Goal: Task Accomplishment & Management: Manage account settings

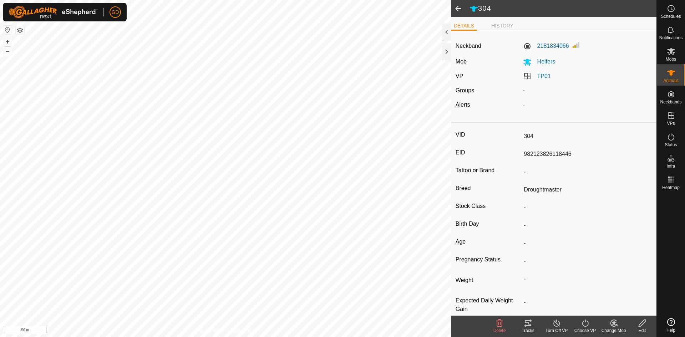
click at [457, 8] on span at bounding box center [458, 8] width 14 height 17
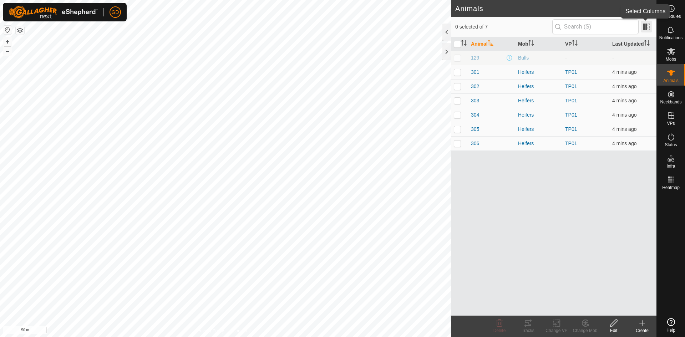
click at [648, 27] on span at bounding box center [646, 26] width 11 height 11
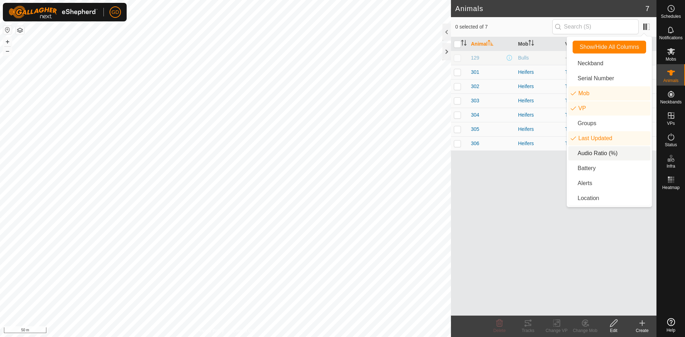
click at [597, 154] on li "Audio Ratio (%)" at bounding box center [610, 153] width 82 height 14
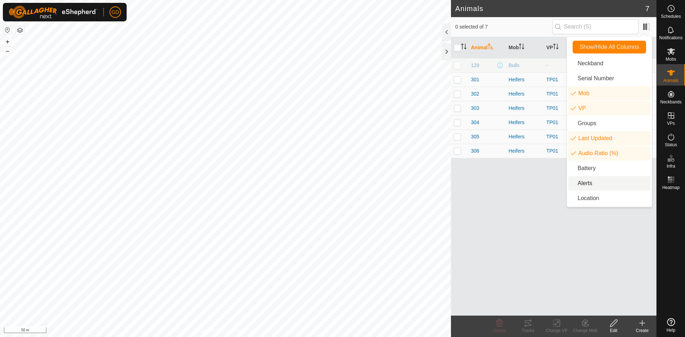
click at [588, 181] on li "Alerts" at bounding box center [610, 183] width 82 height 14
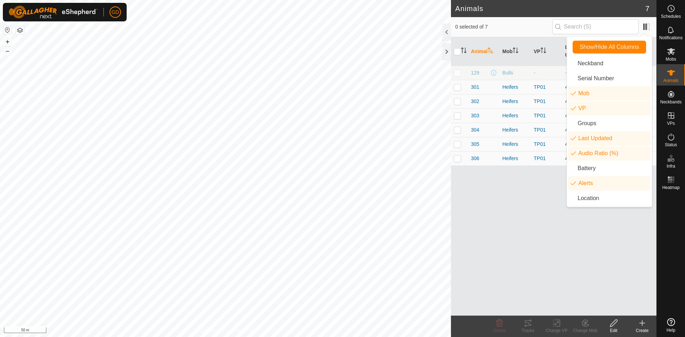
click at [540, 188] on div "Animal Mob VP Last Updated Audio Ratio (%) Alerts 129 Bulls - - TBD - 301 Heife…" at bounding box center [554, 176] width 206 height 279
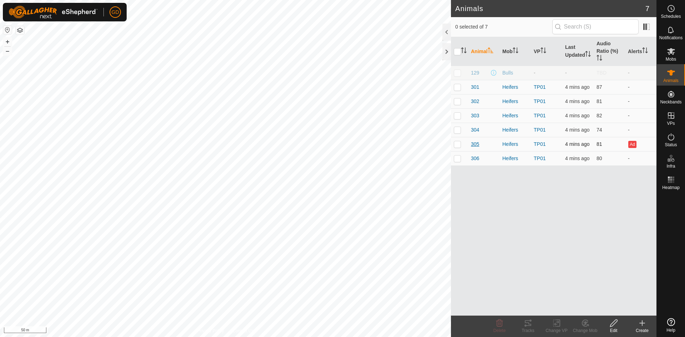
click at [474, 144] on span "305" at bounding box center [475, 144] width 8 height 7
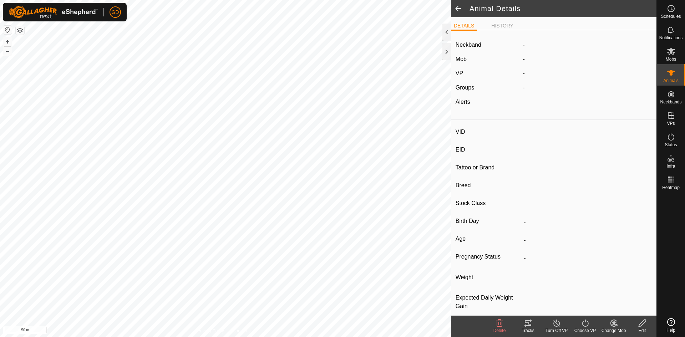
type input "305"
type input "982123862118063"
type input "-"
type input "Droughtmaster"
type input "-"
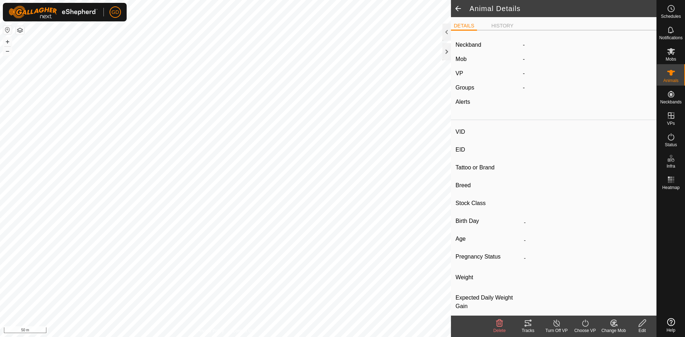
type input "-"
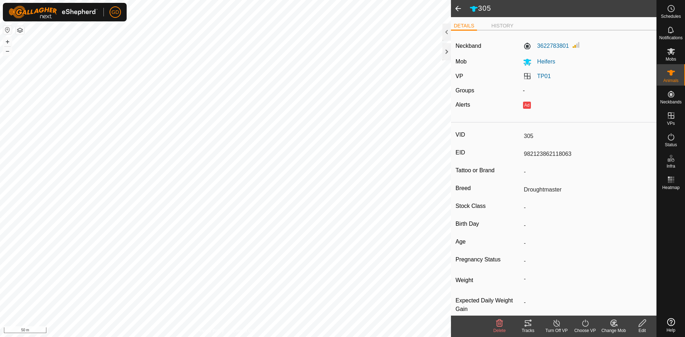
click at [528, 323] on icon at bounding box center [528, 324] width 6 height 6
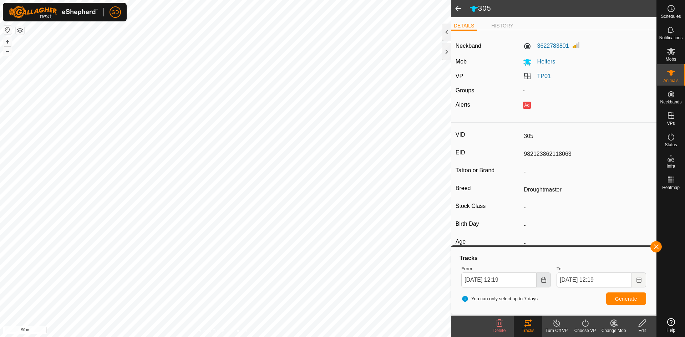
click at [543, 280] on icon "Choose Date" at bounding box center [544, 280] width 5 height 6
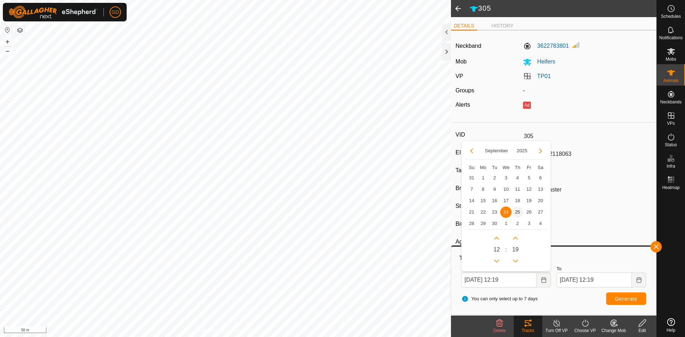
click at [516, 212] on span "25" at bounding box center [517, 212] width 11 height 11
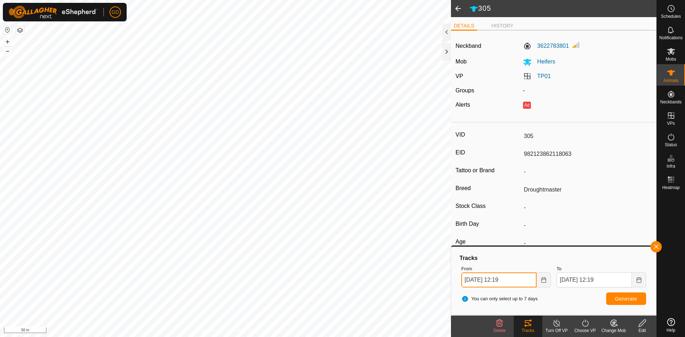
click at [503, 280] on input "25 Sep, 2025 12:19" at bounding box center [499, 280] width 75 height 15
type input "25 Sep, 2025 11:19"
click at [625, 298] on span "Generate" at bounding box center [626, 299] width 22 height 6
click at [6, 43] on button "+" at bounding box center [7, 41] width 9 height 9
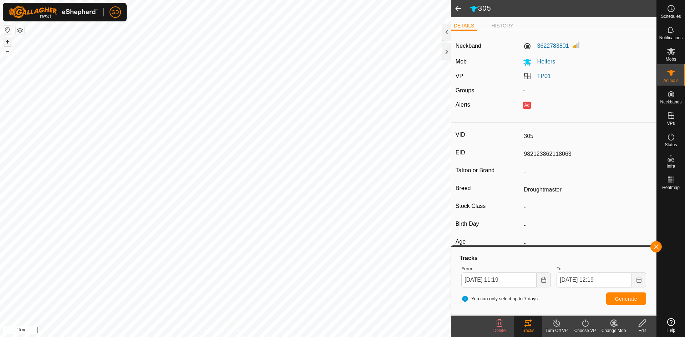
click at [6, 43] on button "+" at bounding box center [7, 41] width 9 height 9
click at [506, 280] on input "25 Sep, 2025 11:19" at bounding box center [499, 280] width 75 height 15
type input "25 Sep, 2025 10:19"
click at [616, 296] on span "Generate" at bounding box center [626, 299] width 22 height 6
click at [6, 52] on button "–" at bounding box center [7, 51] width 9 height 9
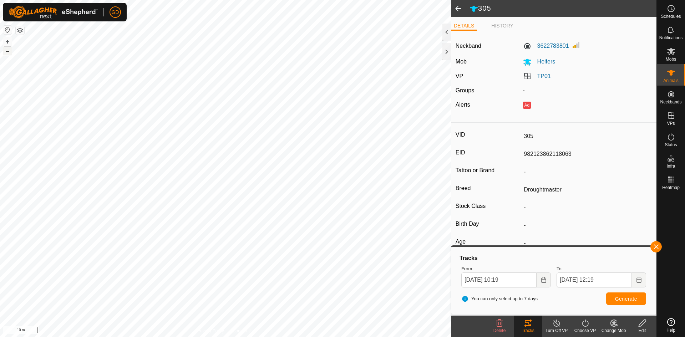
click at [6, 54] on button "–" at bounding box center [7, 51] width 9 height 9
click at [656, 248] on button "button" at bounding box center [656, 246] width 11 height 11
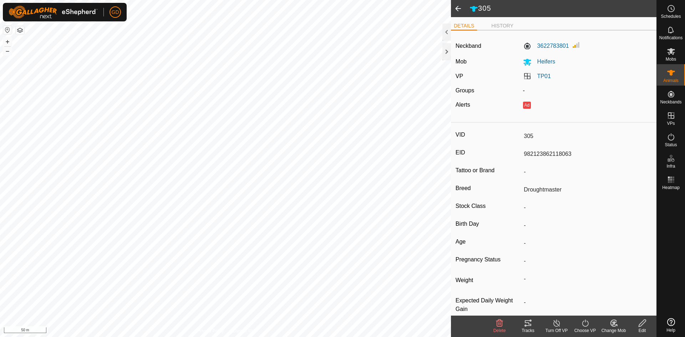
click at [458, 9] on span at bounding box center [458, 8] width 14 height 17
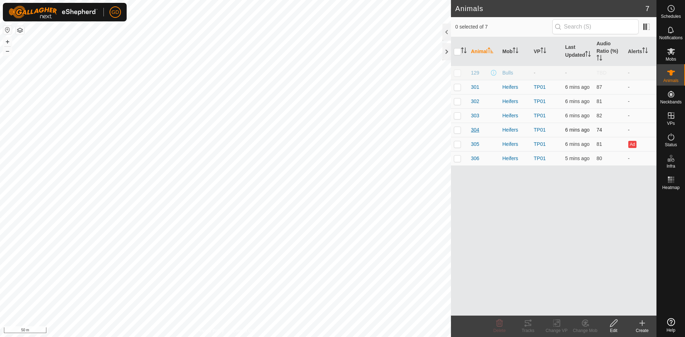
click at [475, 129] on span "304" at bounding box center [475, 129] width 8 height 7
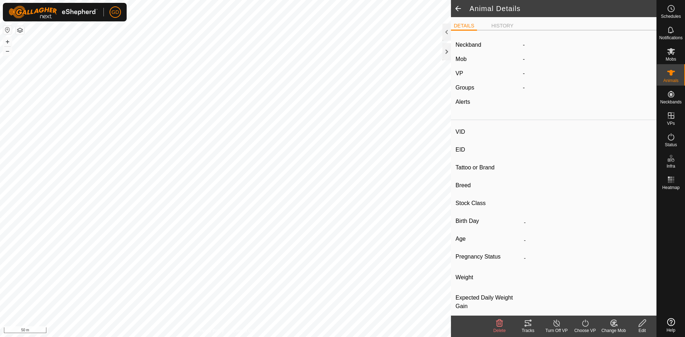
type input "304"
type input "982123826118446"
type input "-"
type input "Droughtmaster"
type input "-"
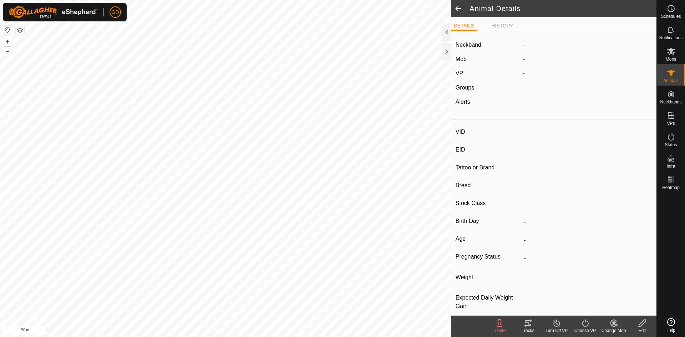
type input "-"
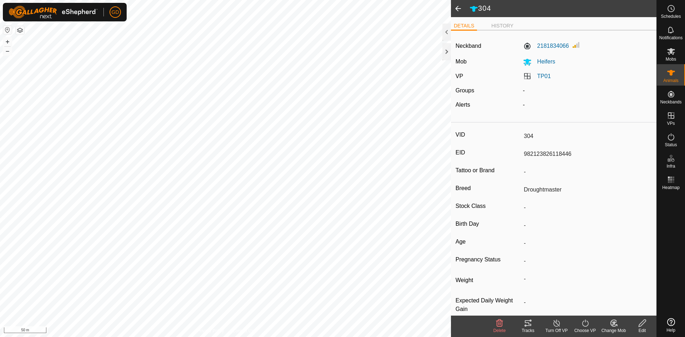
click at [528, 322] on icon at bounding box center [528, 323] width 9 height 9
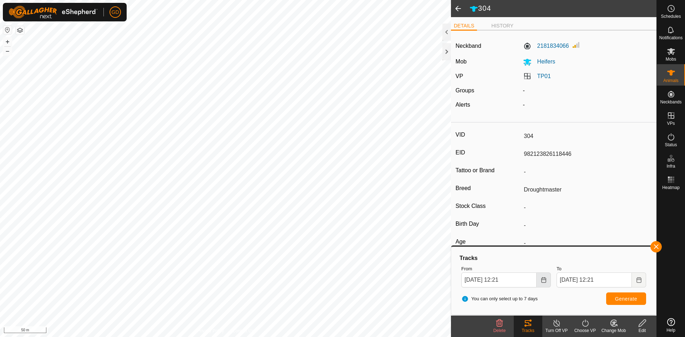
click at [543, 282] on icon "Choose Date" at bounding box center [544, 280] width 6 height 6
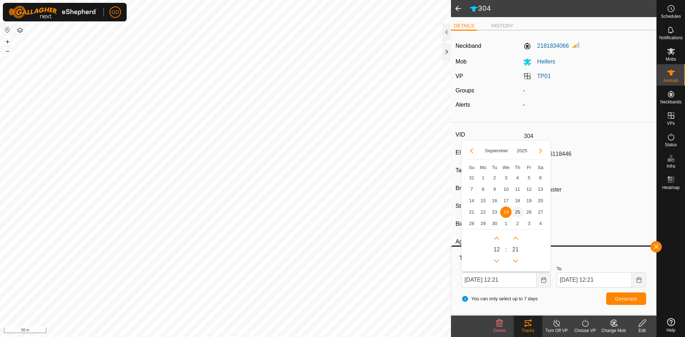
click at [518, 212] on span "25" at bounding box center [517, 212] width 11 height 11
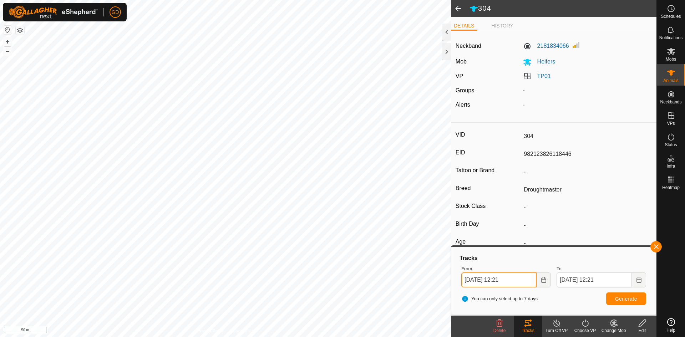
click at [505, 280] on input "25 Sep, 2025 12:21" at bounding box center [499, 280] width 75 height 15
type input "25 Sep, 2025 10:21"
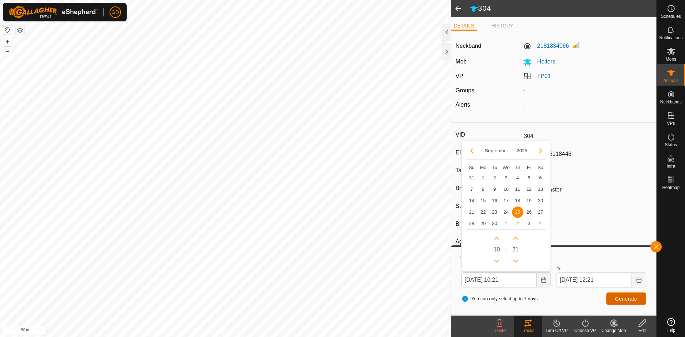
click at [617, 298] on span "Generate" at bounding box center [626, 299] width 22 height 6
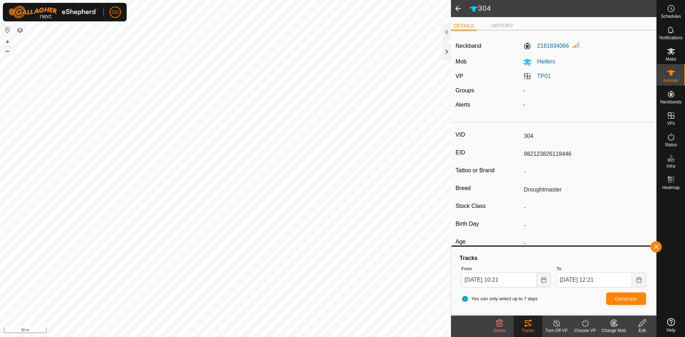
click at [6, 52] on button "–" at bounding box center [7, 51] width 9 height 9
click at [10, 44] on button "+" at bounding box center [7, 41] width 9 height 9
click at [9, 43] on button "+" at bounding box center [7, 41] width 9 height 9
click at [656, 245] on button "button" at bounding box center [656, 246] width 11 height 11
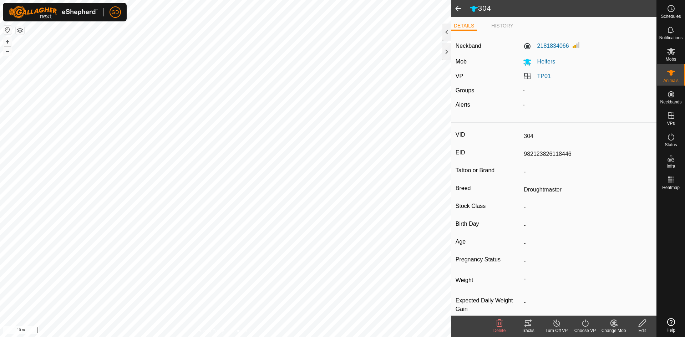
click at [455, 7] on span at bounding box center [458, 8] width 14 height 17
